Goal: Find specific page/section: Find specific page/section

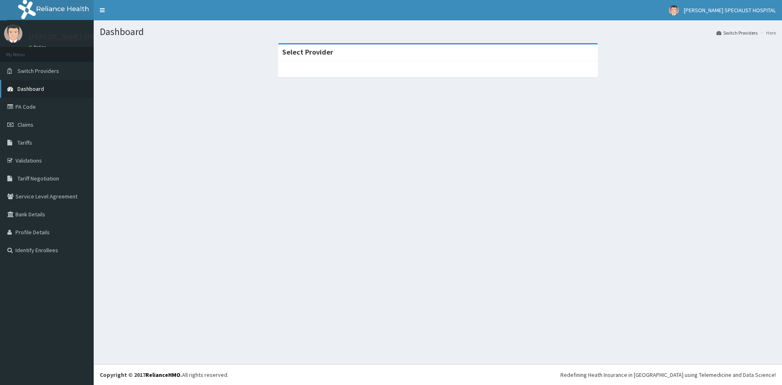
click at [25, 89] on span "Dashboard" at bounding box center [31, 88] width 26 height 7
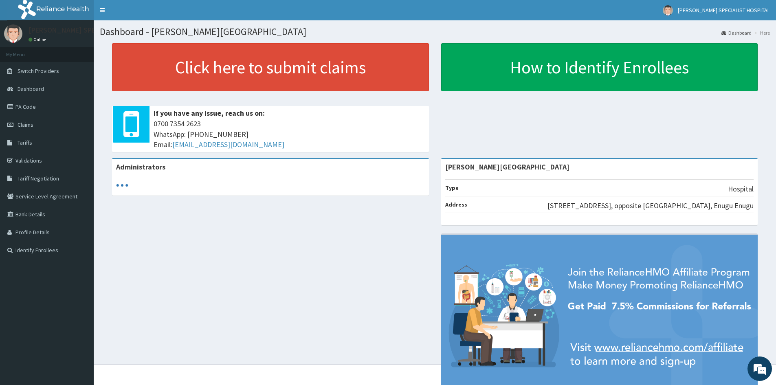
click at [29, 108] on link "PA Code" at bounding box center [47, 107] width 94 height 18
click at [41, 113] on link "PA Code" at bounding box center [47, 107] width 94 height 18
